Goal: Use online tool/utility: Utilize a website feature to perform a specific function

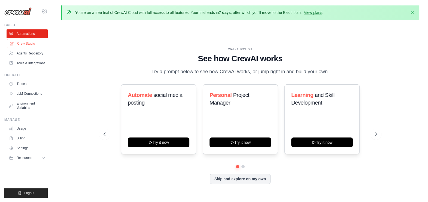
click at [31, 44] on link "Crew Studio" at bounding box center [27, 43] width 41 height 9
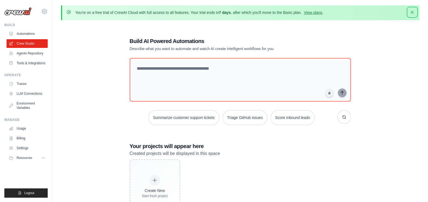
click at [413, 10] on icon "button" at bounding box center [411, 12] width 5 height 5
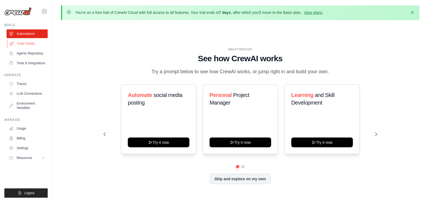
click at [26, 46] on link "Crew Studio" at bounding box center [27, 43] width 41 height 9
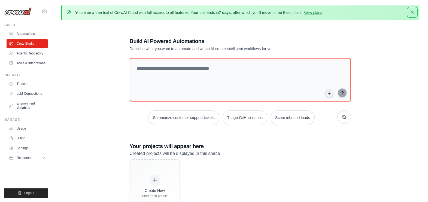
click at [412, 11] on icon "button" at bounding box center [411, 12] width 5 height 5
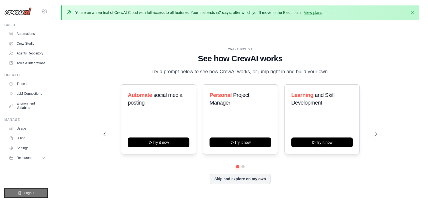
click at [26, 190] on button "Logout" at bounding box center [25, 192] width 43 height 9
